Goal: Information Seeking & Learning: Learn about a topic

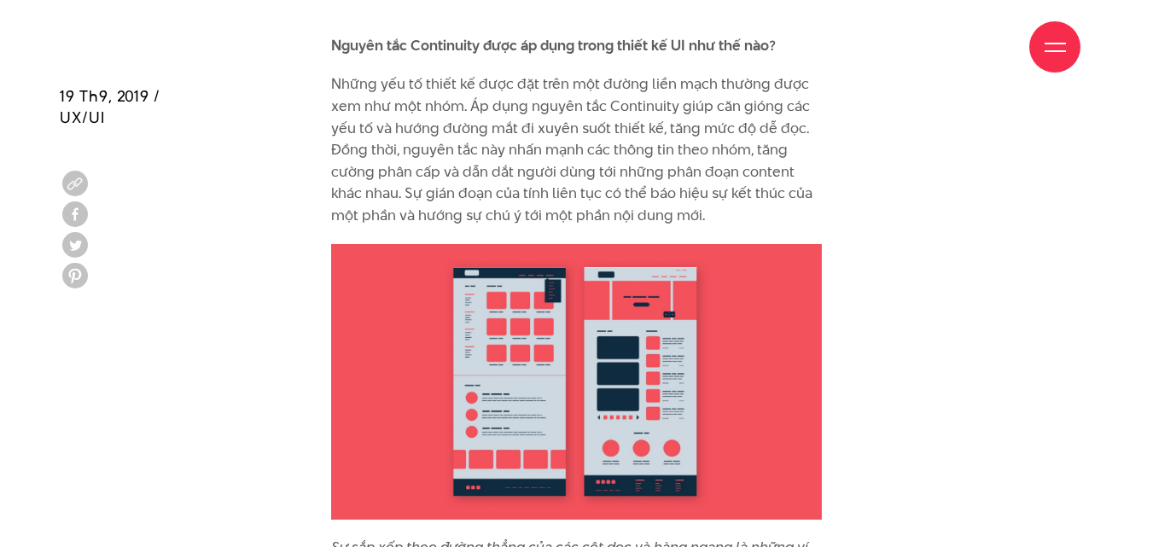
scroll to position [10497, 0]
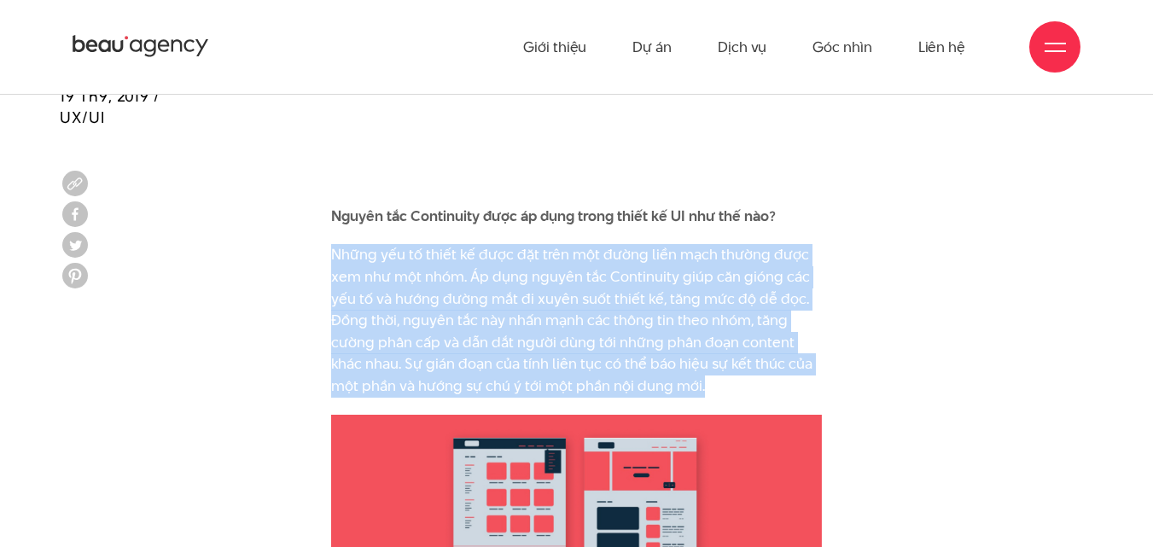
drag, startPoint x: 332, startPoint y: 205, endPoint x: 916, endPoint y: 339, distance: 598.9
copy p "Những yếu tố thiết kế được đặt trên một đường liền mạch thường được xem như một…"
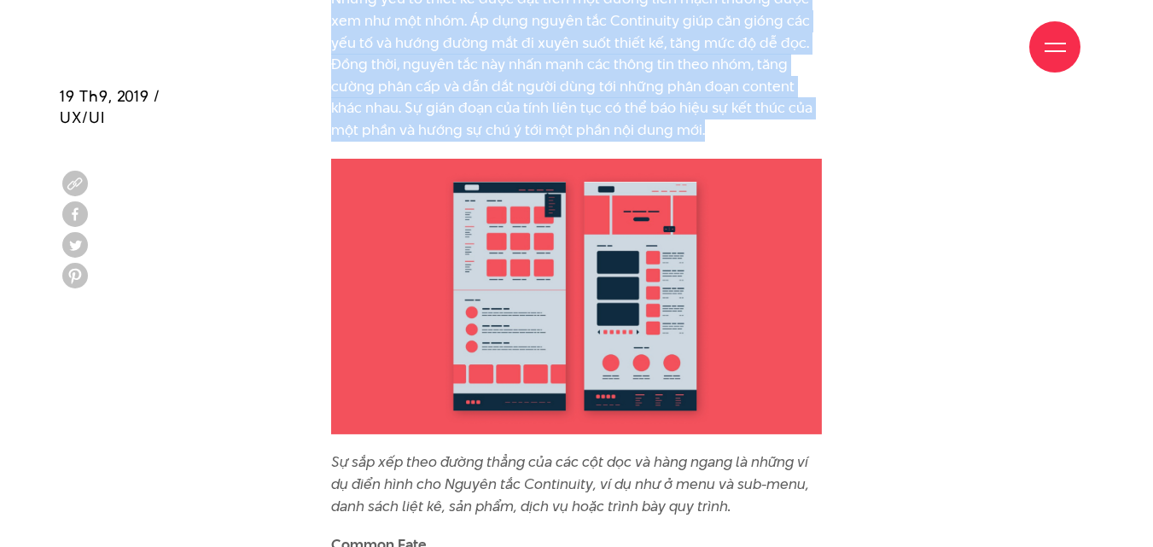
scroll to position [10924, 0]
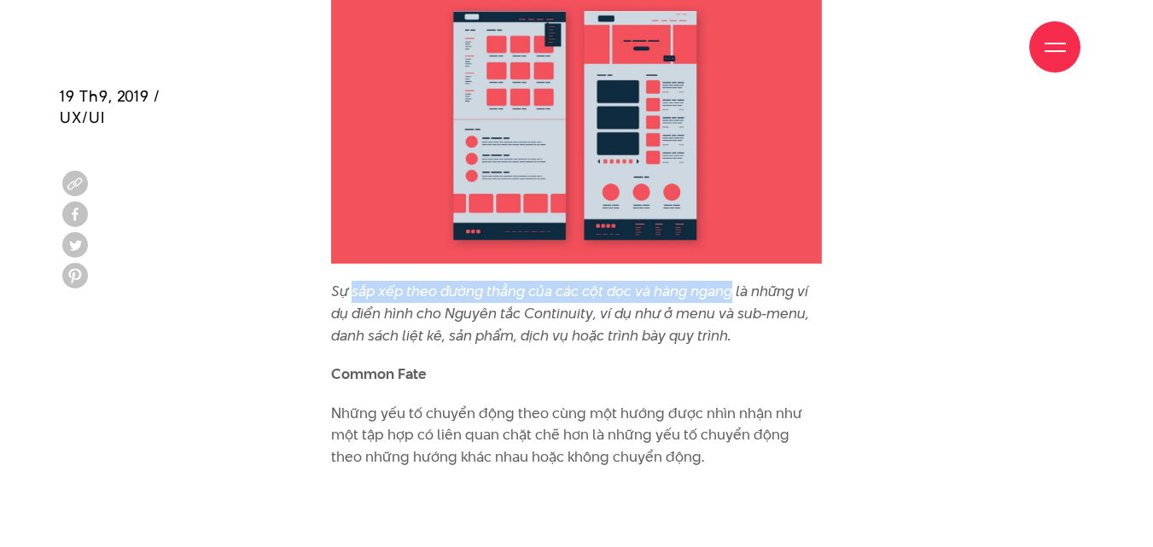
drag, startPoint x: 352, startPoint y: 246, endPoint x: 733, endPoint y: 232, distance: 381.7
copy icon "sắp xếp theo đường thẳng của các cột dọc và hàng ngang"
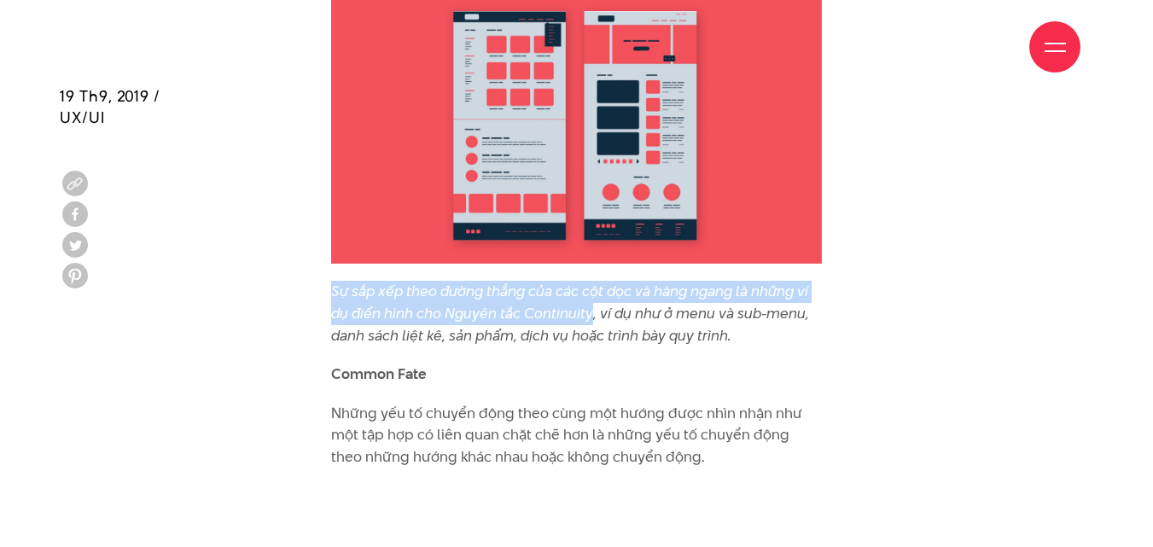
drag, startPoint x: 333, startPoint y: 247, endPoint x: 588, endPoint y: 271, distance: 256.4
click at [588, 281] on icon "Sự sắp xếp theo đường thẳng của các cột dọc và hàng ngang là những ví dụ điển h…" at bounding box center [570, 313] width 478 height 64
copy icon "Sự sắp xếp theo đường thẳng của các cột dọc và hàng ngang là những ví dụ điển h…"
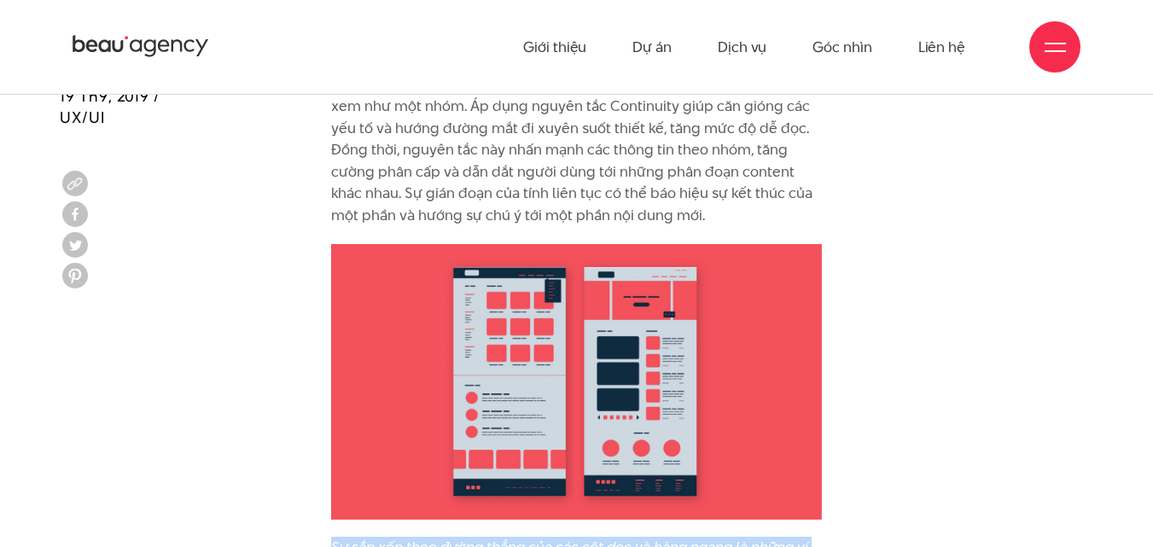
scroll to position [10583, 0]
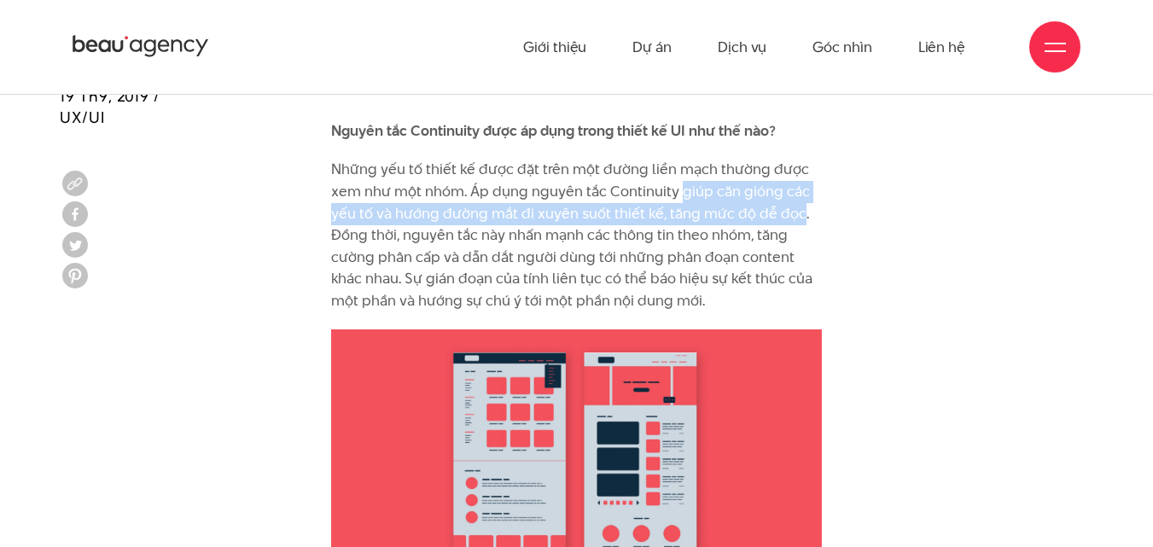
drag, startPoint x: 678, startPoint y: 150, endPoint x: 796, endPoint y: 175, distance: 121.2
click at [796, 175] on p "Những yếu tố thiết kế được đặt trên một đường liền mạch thường được xem như một…" at bounding box center [577, 235] width 492 height 153
copy p "giúp căn gióng các yếu tố và hướng đường mắt đi xuyên suốt thiết kế, tăng mức đ…"
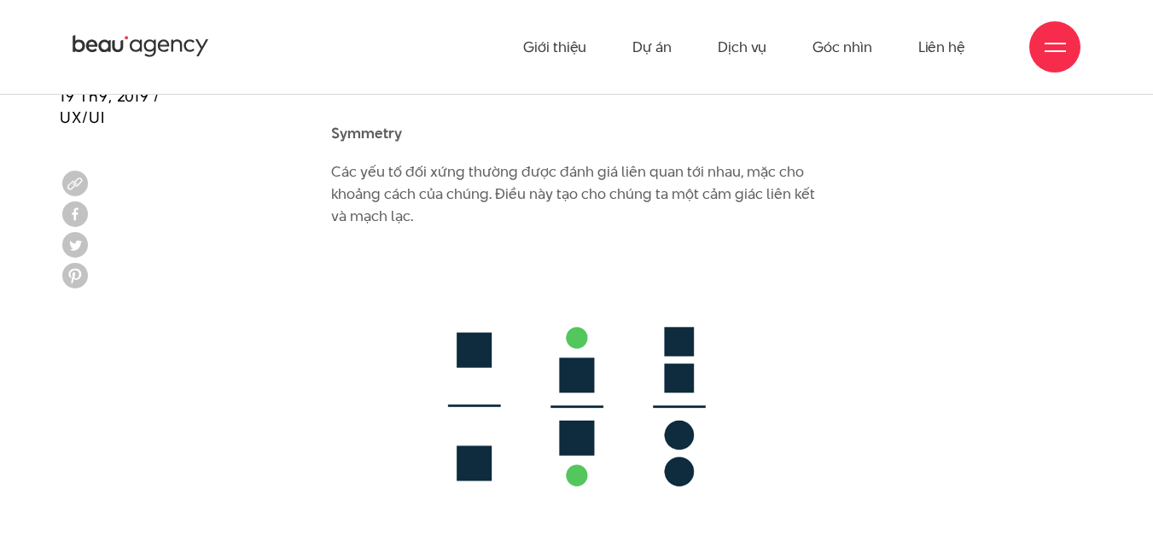
scroll to position [8876, 0]
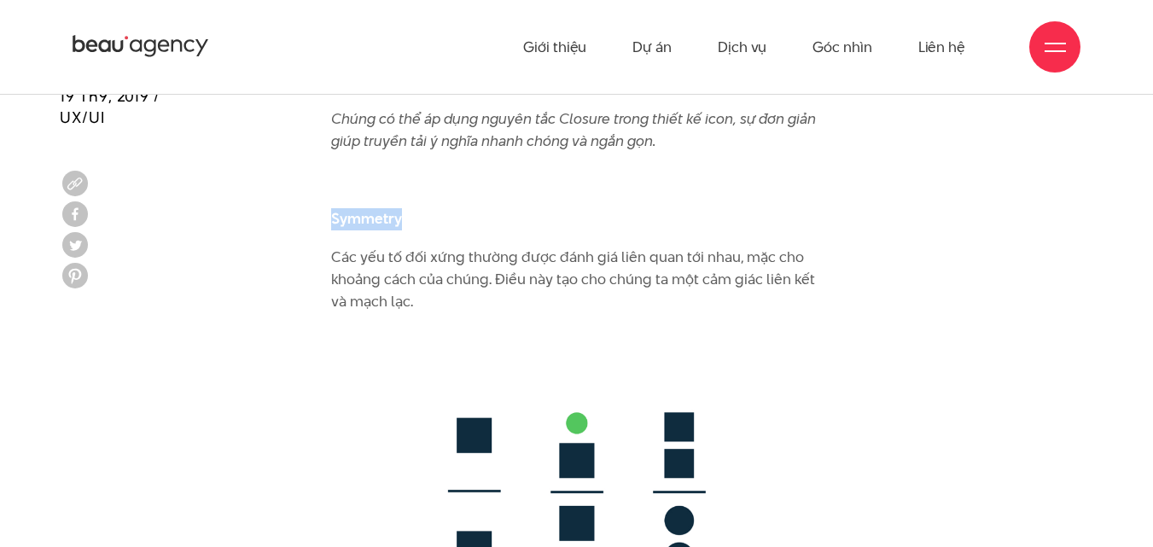
drag, startPoint x: 330, startPoint y: 172, endPoint x: 407, endPoint y: 174, distance: 76.9
click at [407, 208] on p "Symmetry" at bounding box center [577, 219] width 492 height 22
copy b "Symmetry"
click at [822, 329] on img at bounding box center [577, 491] width 492 height 324
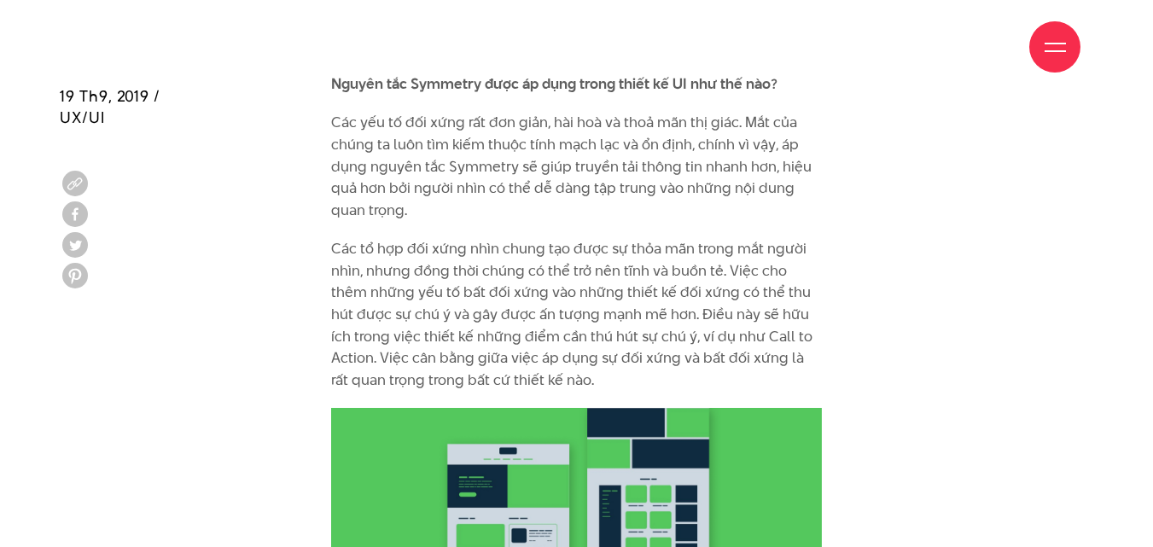
scroll to position [9388, 0]
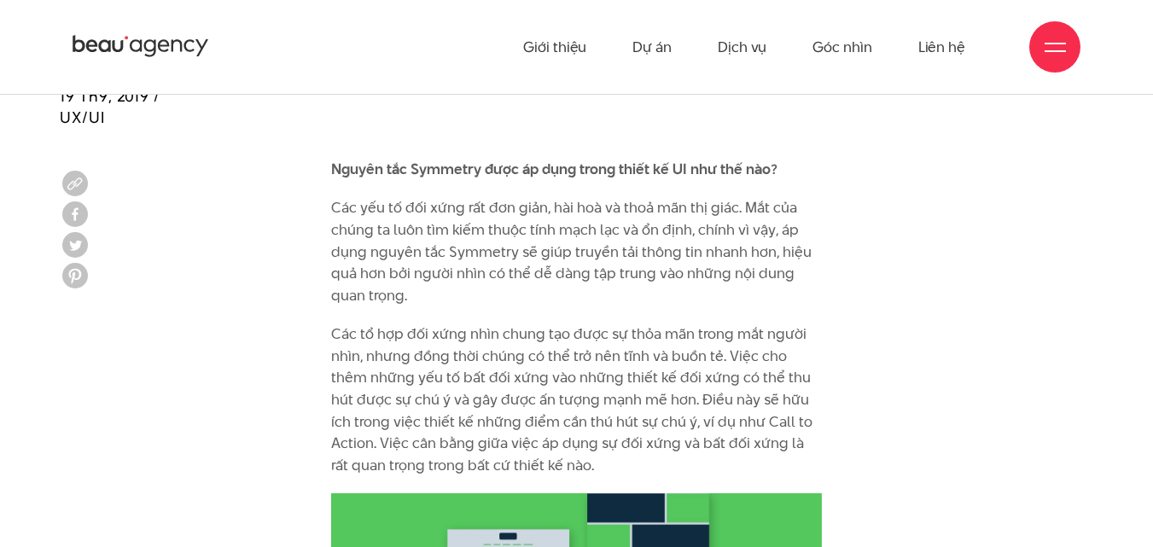
drag, startPoint x: 332, startPoint y: 160, endPoint x: 902, endPoint y: 252, distance: 577.4
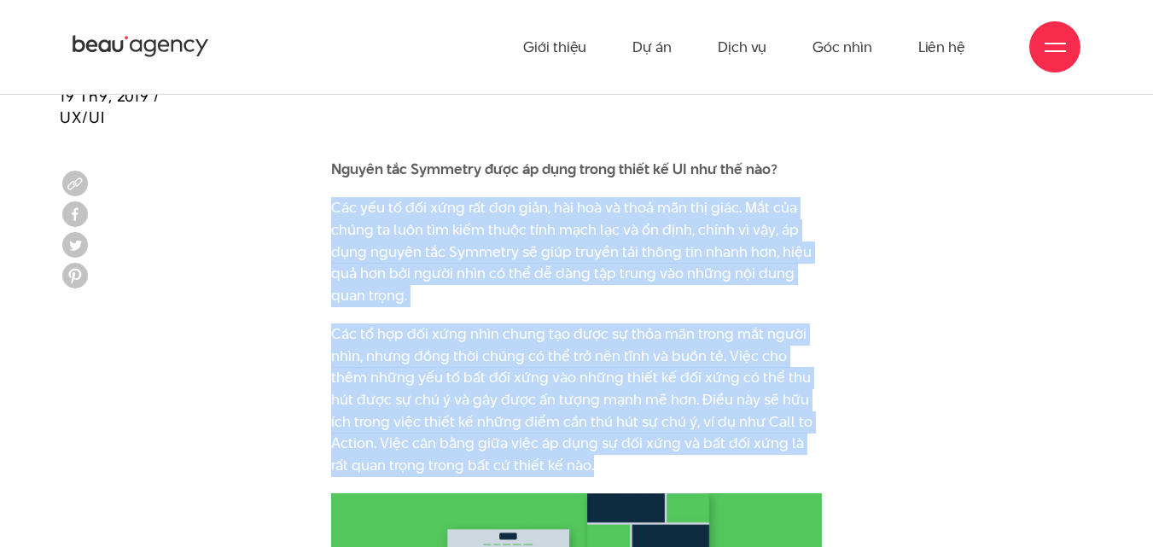
drag, startPoint x: 334, startPoint y: 163, endPoint x: 836, endPoint y: 426, distance: 566.5
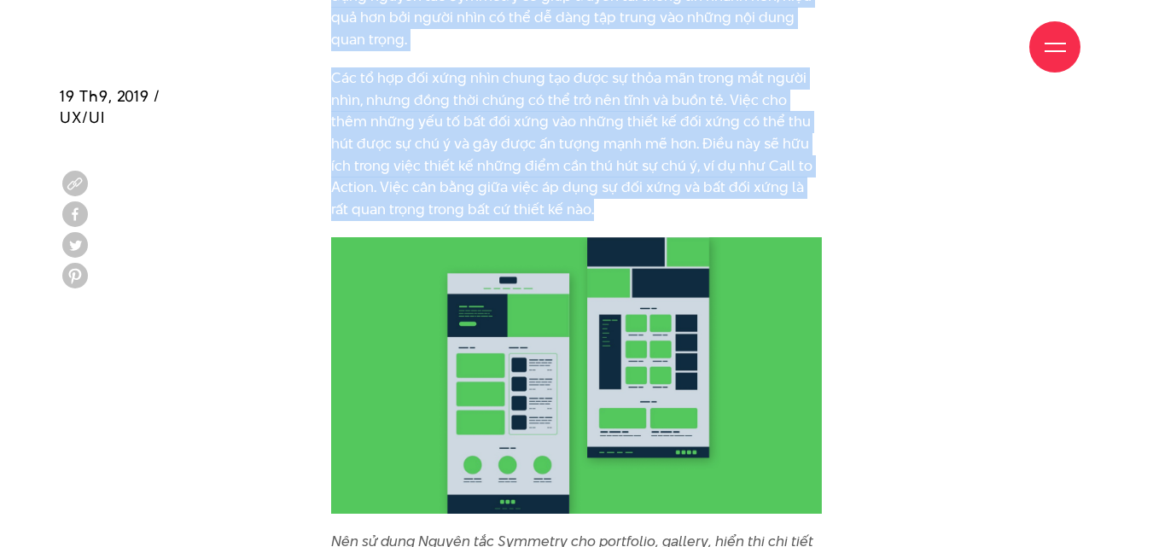
scroll to position [9729, 0]
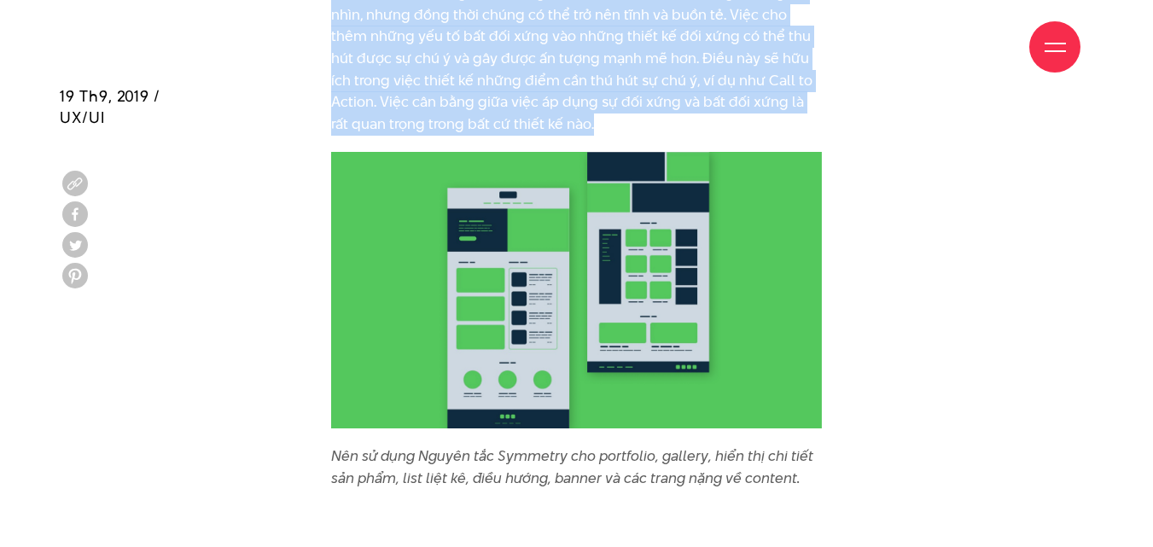
copy div "Lor ips do sit amet con adi elit, sed doe te inci utl etd magn. Ali eni admin v…"
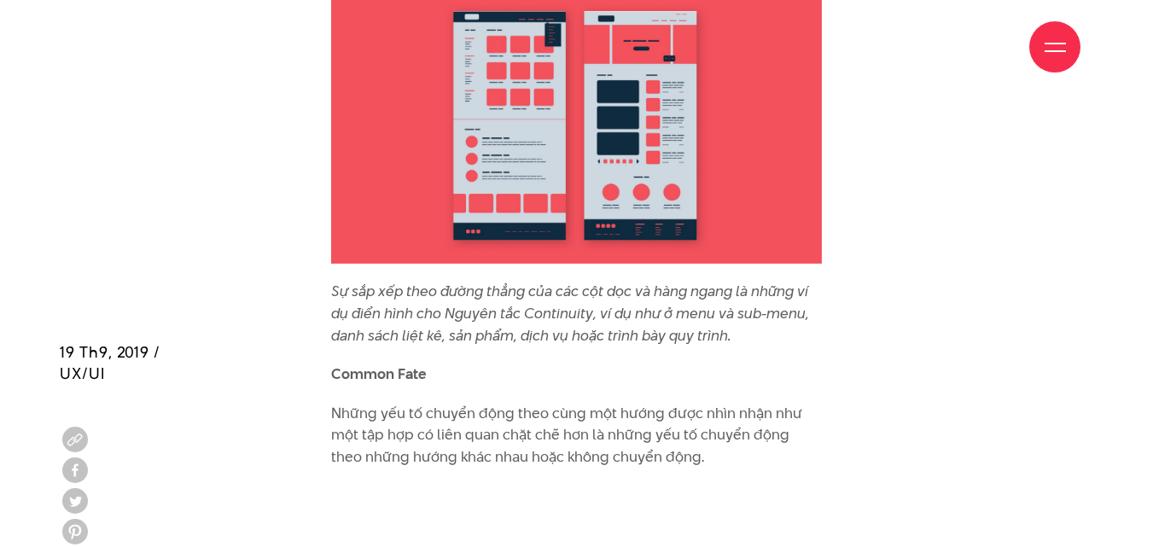
scroll to position [11180, 0]
